Goal: Transaction & Acquisition: Download file/media

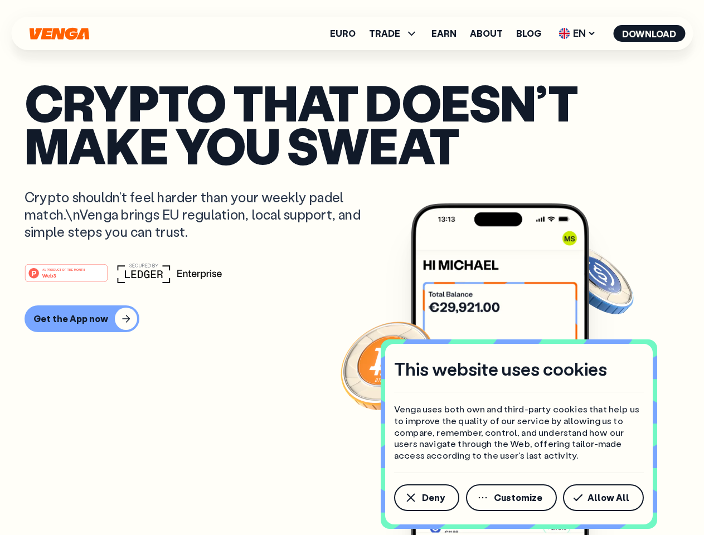
click at [352, 268] on div "#1 PRODUCT OF THE MONTH Web3" at bounding box center [352, 273] width 655 height 20
click at [426, 498] on span "Deny" at bounding box center [433, 497] width 23 height 9
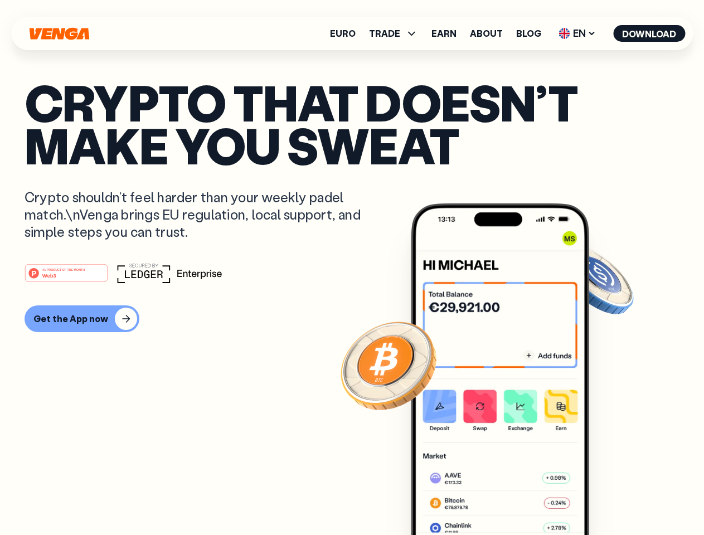
click at [512, 498] on img at bounding box center [500, 389] width 178 height 373
click at [605, 498] on article "Crypto that doesn’t make you sweat Crypto shouldn’t feel harder than your weekl…" at bounding box center [352, 290] width 655 height 418
click at [397, 33] on span "TRADE" at bounding box center [384, 33] width 31 height 9
click at [578, 33] on span "EN" at bounding box center [577, 34] width 45 height 18
click at [649, 33] on button "Download" at bounding box center [649, 33] width 72 height 17
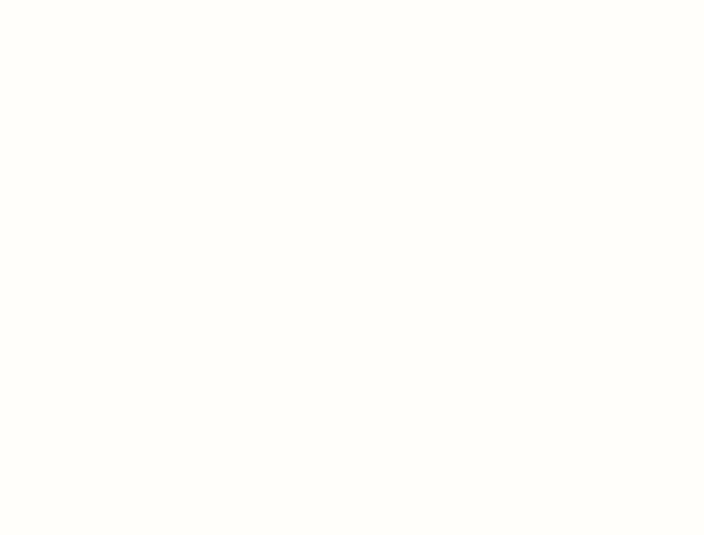
click at [352, 0] on html "This website uses cookies Venga uses both own and third-party cookies that help…" at bounding box center [352, 0] width 704 height 0
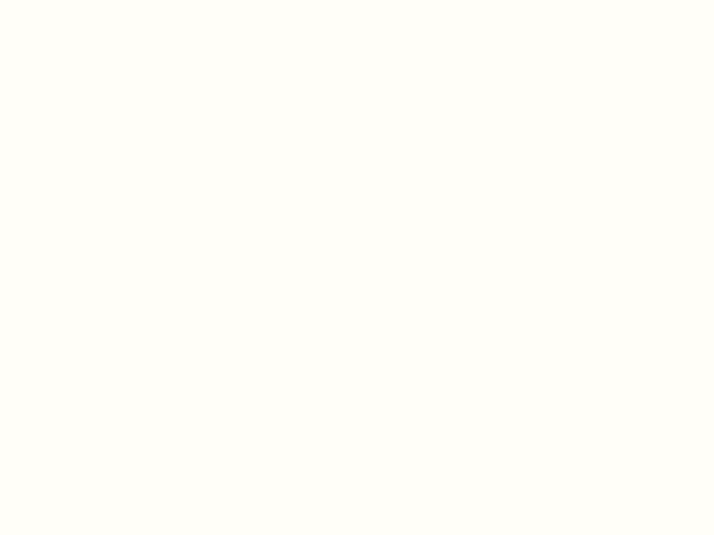
click at [80, 0] on html "This website uses cookies Venga uses both own and third-party cookies that help…" at bounding box center [357, 0] width 714 height 0
click at [68, 0] on html "This website uses cookies Venga uses both own and third-party cookies that help…" at bounding box center [357, 0] width 714 height 0
